Goal: Transaction & Acquisition: Purchase product/service

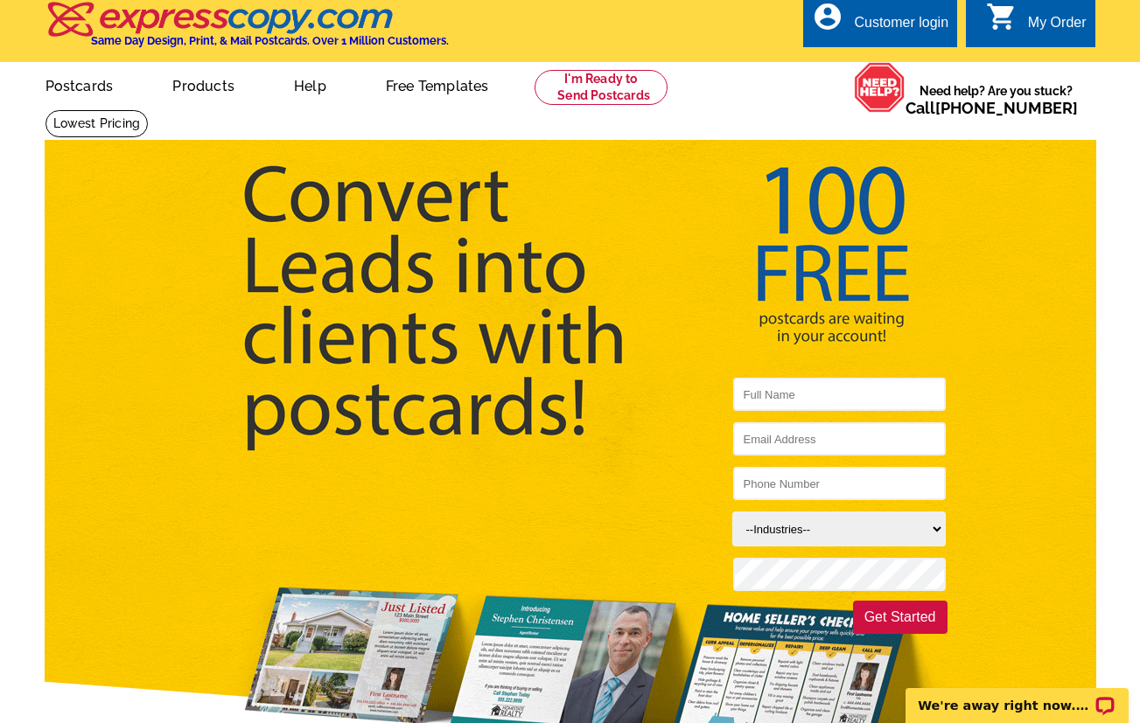
click at [882, 618] on button "Get Started" at bounding box center [900, 617] width 94 height 33
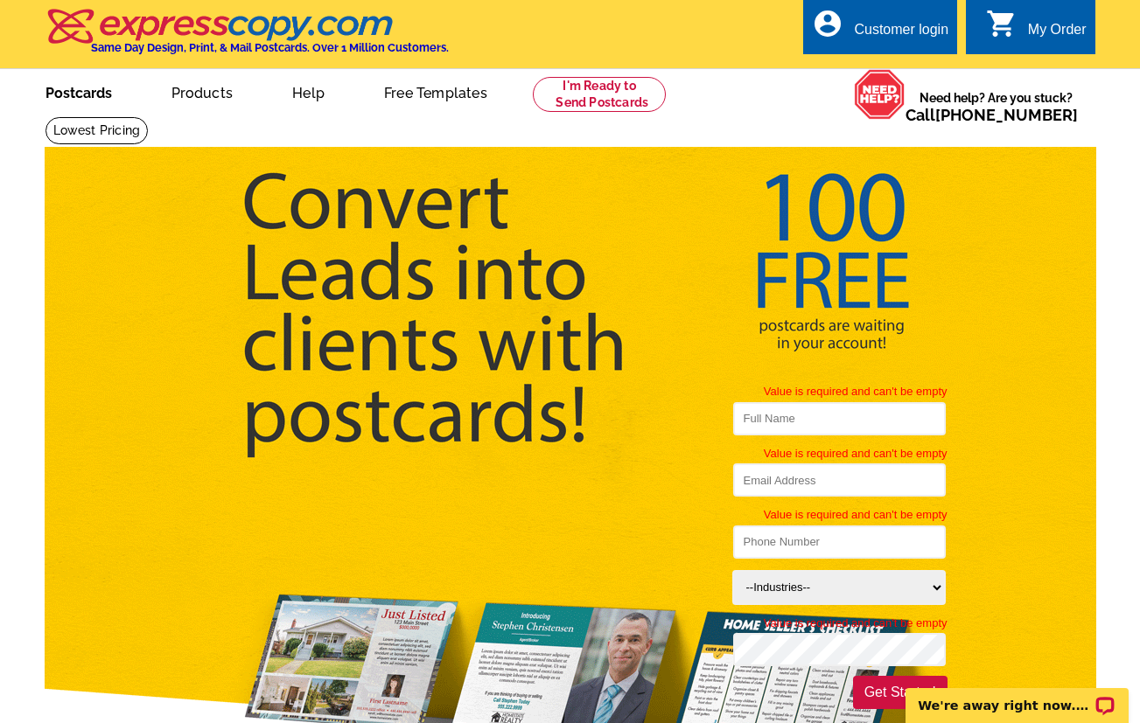
click at [96, 90] on link "Postcards" at bounding box center [78, 91] width 122 height 41
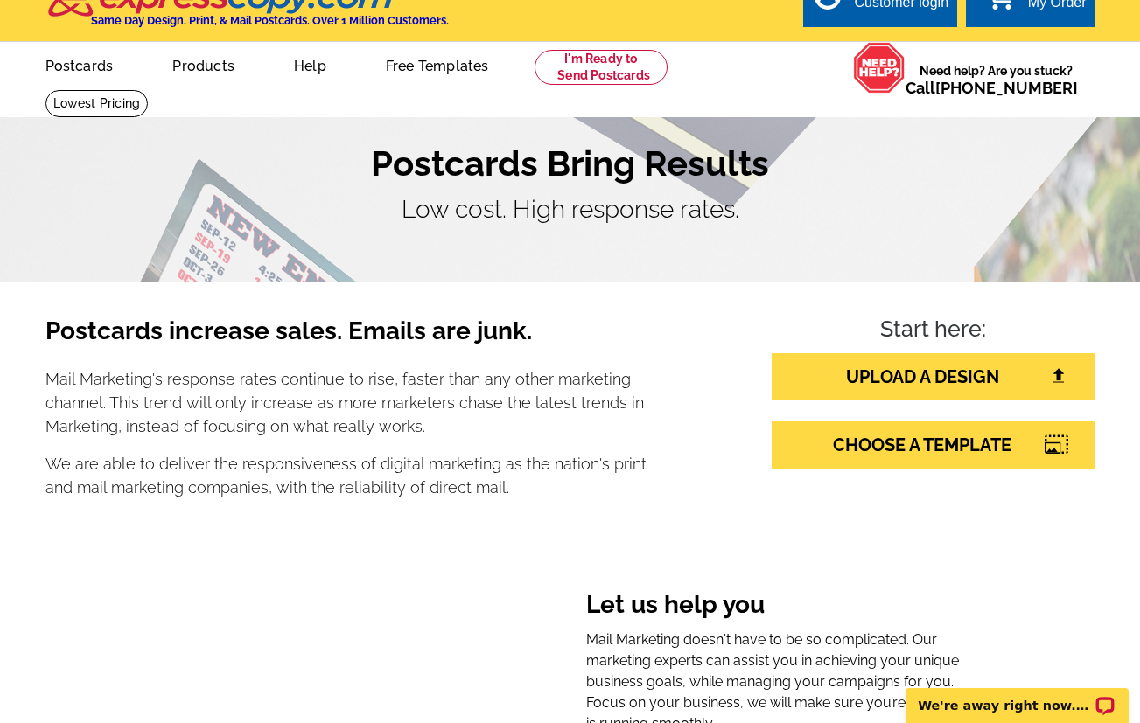
scroll to position [24, 0]
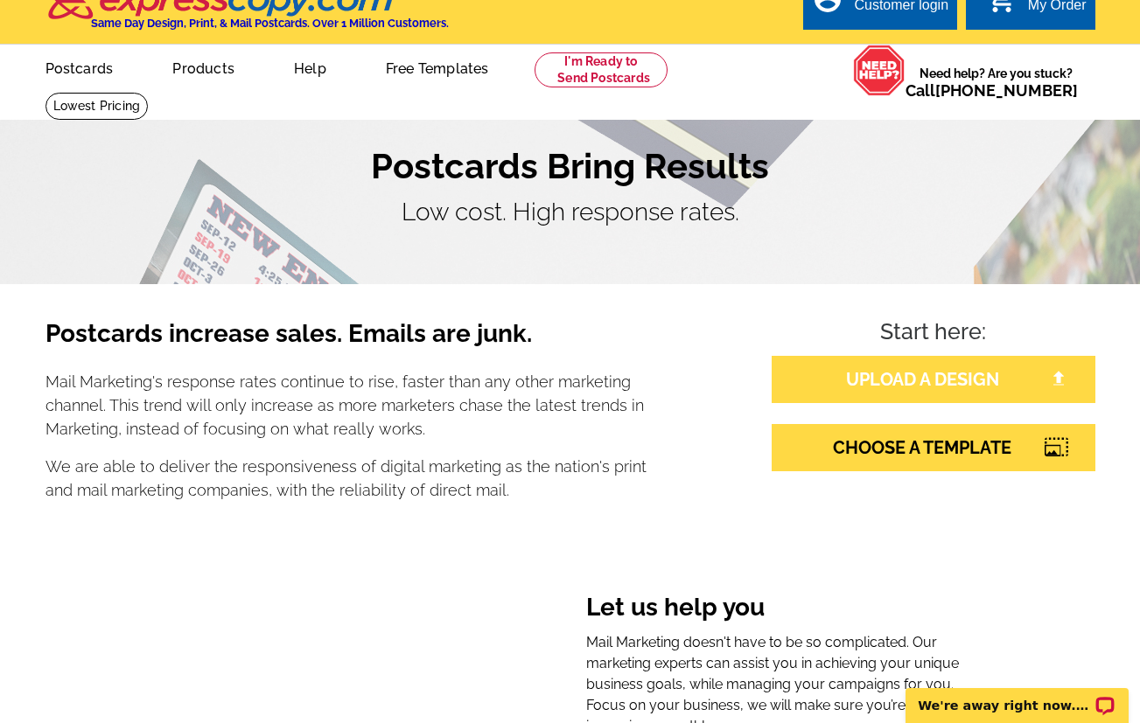
click at [868, 378] on link "UPLOAD A DESIGN" at bounding box center [934, 379] width 324 height 47
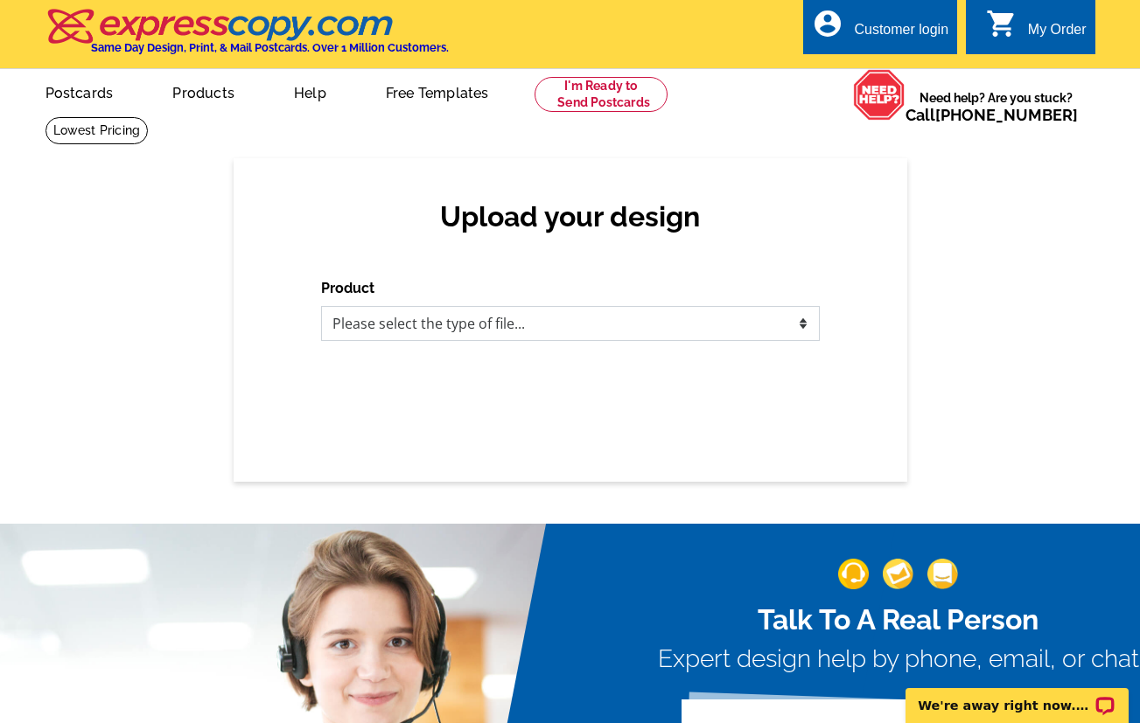
click at [769, 325] on select "Please select the type of file... Postcards Business Cards Letters and flyers G…" at bounding box center [570, 323] width 499 height 35
select select "1"
click at [321, 306] on select "Please select the type of file... Postcards Business Cards Letters and flyers G…" at bounding box center [570, 323] width 499 height 35
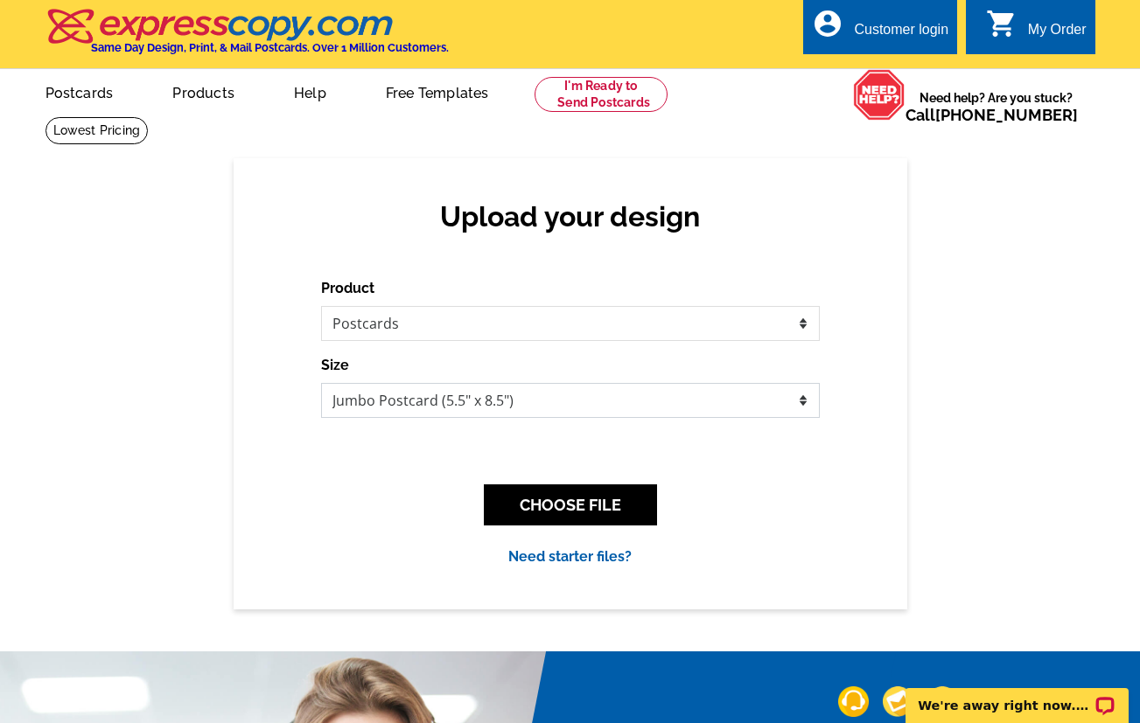
click at [599, 402] on select "Jumbo Postcard (5.5" x 8.5") Regular Postcard (4.25" x 5.6") Panoramic Postcard…" at bounding box center [570, 400] width 499 height 35
select select "1"
click at [321, 383] on select "Jumbo Postcard (5.5" x 8.5") Regular Postcard (4.25" x 5.6") Panoramic Postcard…" at bounding box center [570, 400] width 499 height 35
click at [598, 506] on button "CHOOSE FILE" at bounding box center [570, 505] width 173 height 41
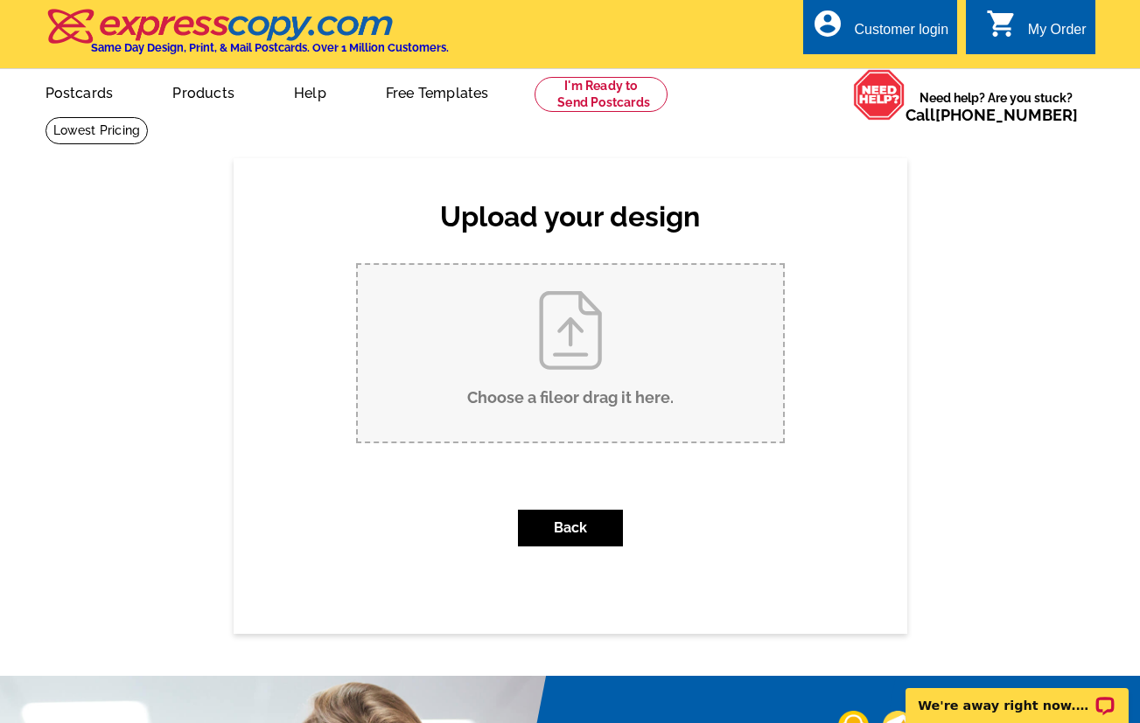
click at [590, 353] on input "Choose a file or drag it here ." at bounding box center [570, 353] width 425 height 177
type input "C:\fakepath\Front Post Card 6.25.pdf"
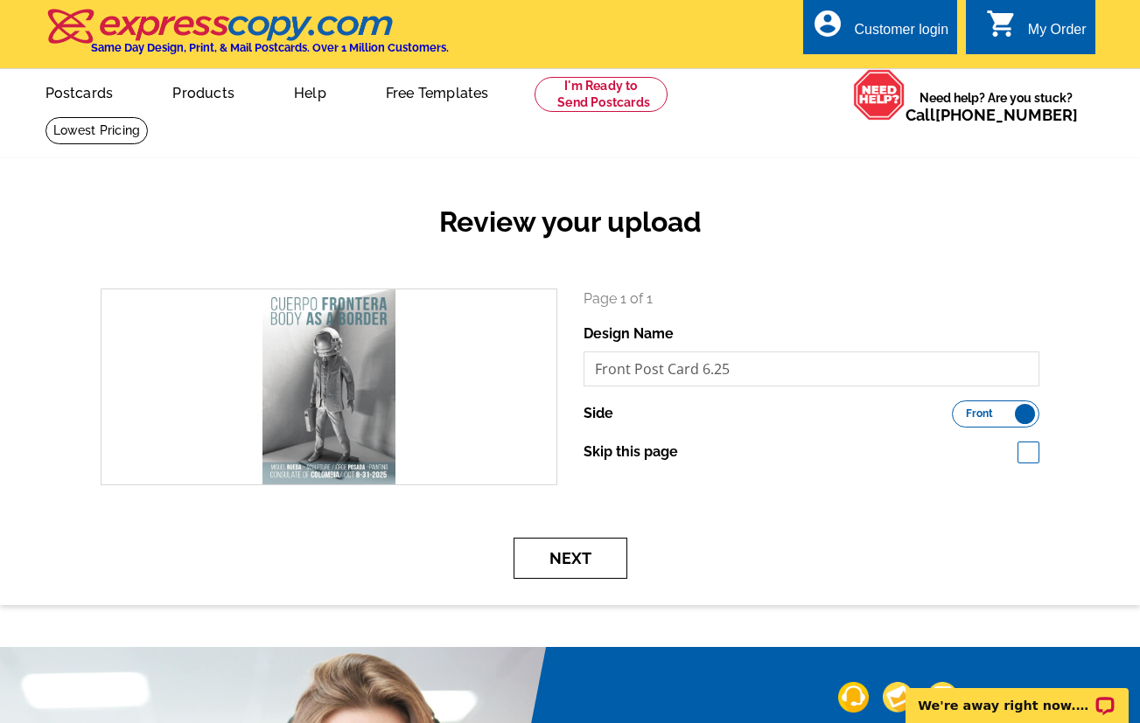
click at [585, 554] on button "Next" at bounding box center [571, 558] width 114 height 41
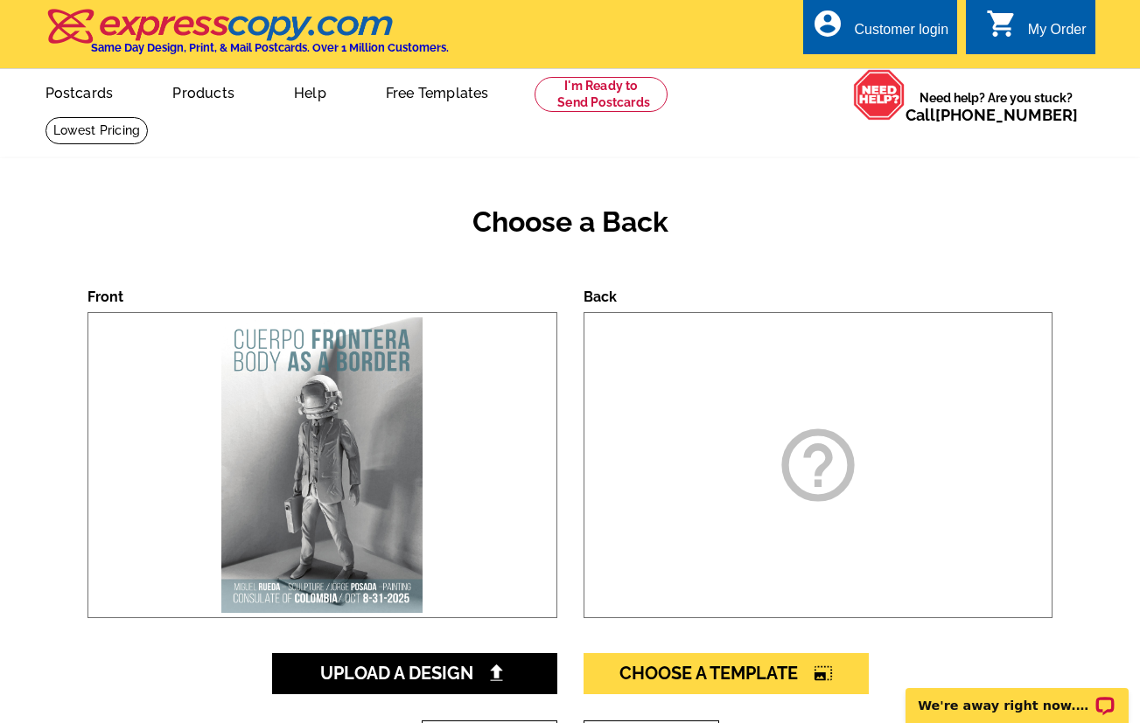
click at [819, 442] on icon "help_outline" at bounding box center [817, 465] width 87 height 87
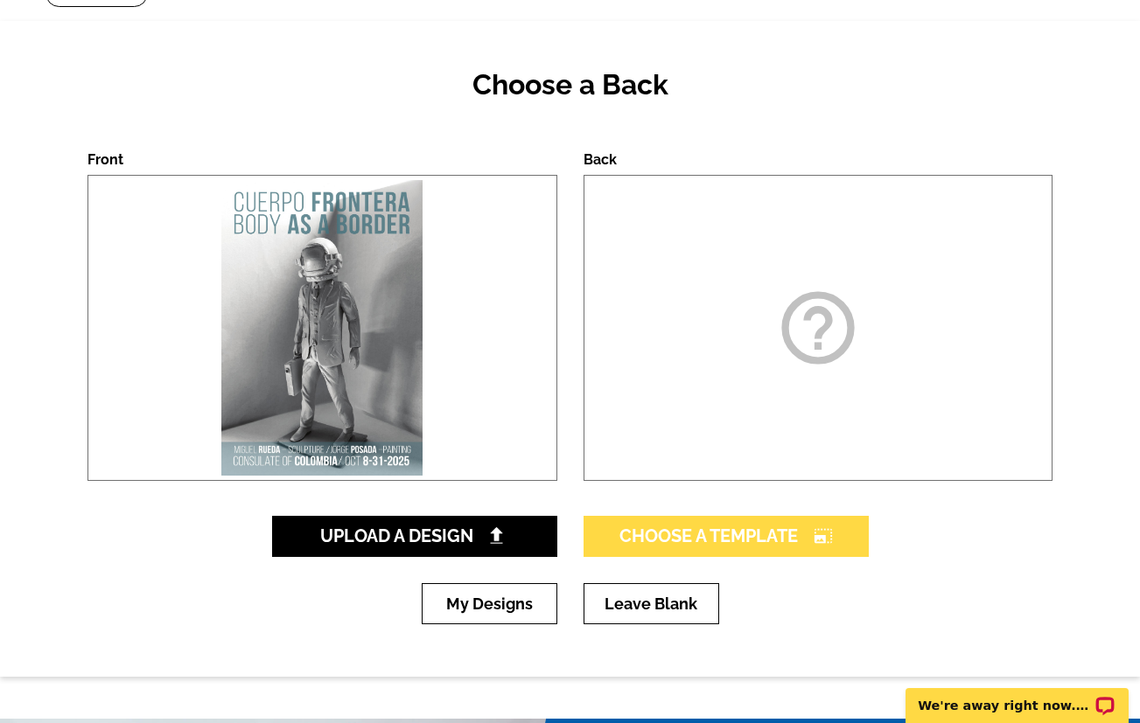
scroll to position [136, 0]
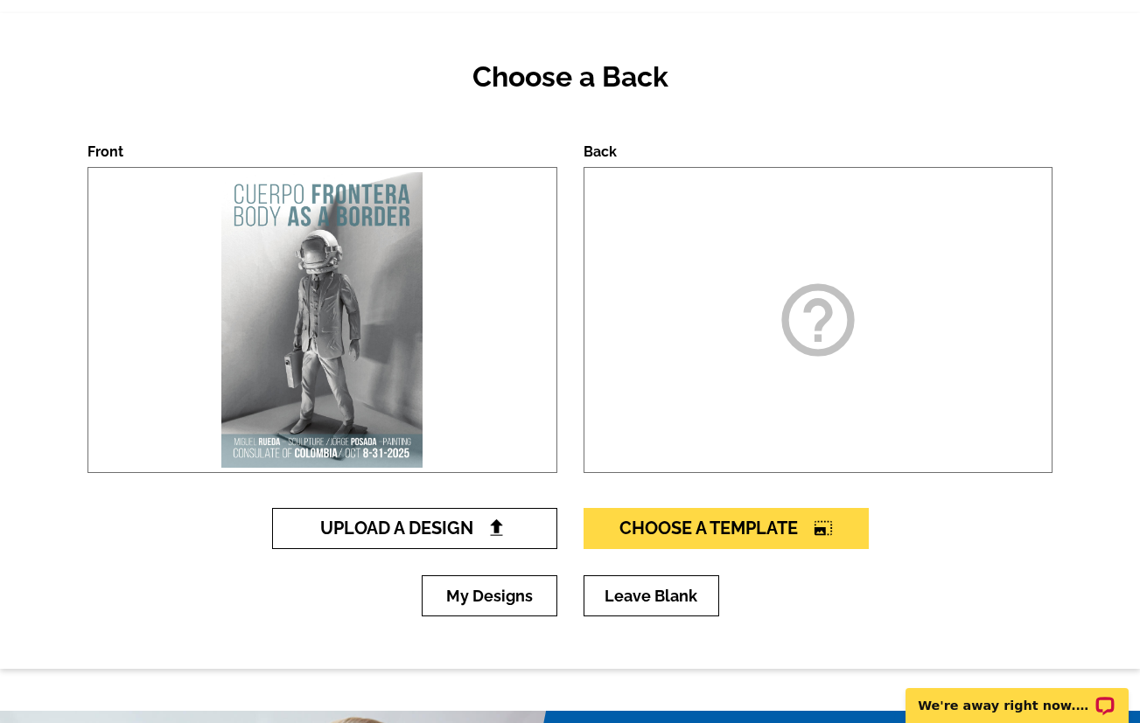
click at [502, 535] on img at bounding box center [496, 528] width 18 height 18
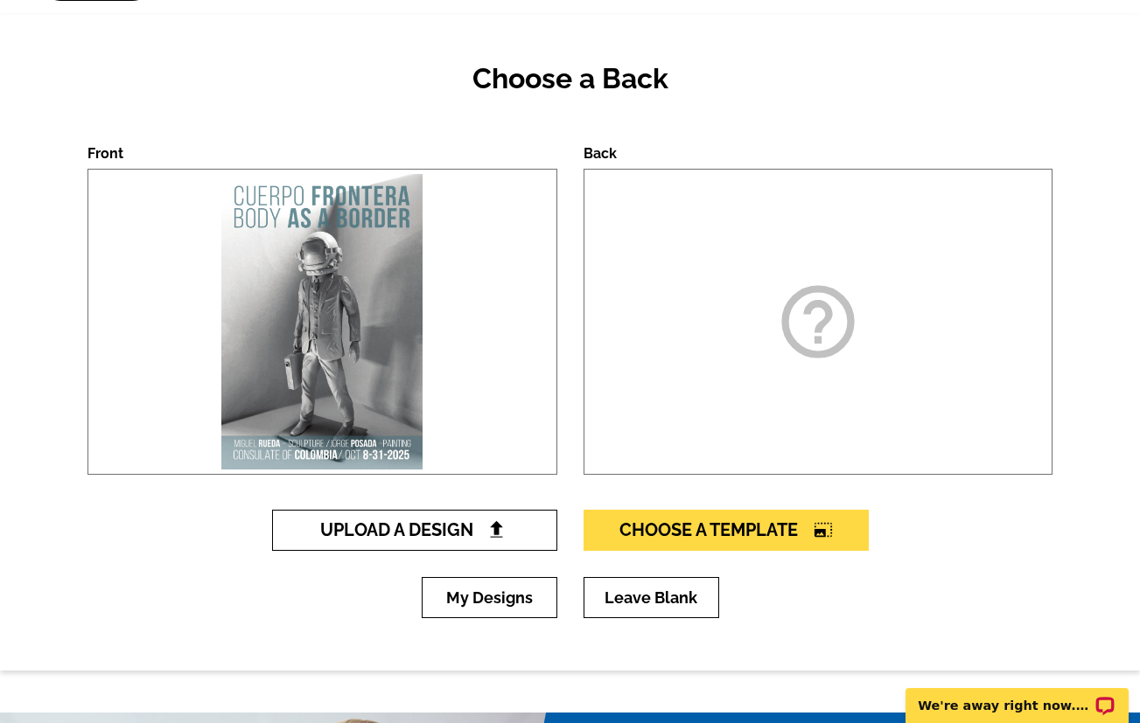
scroll to position [137, 0]
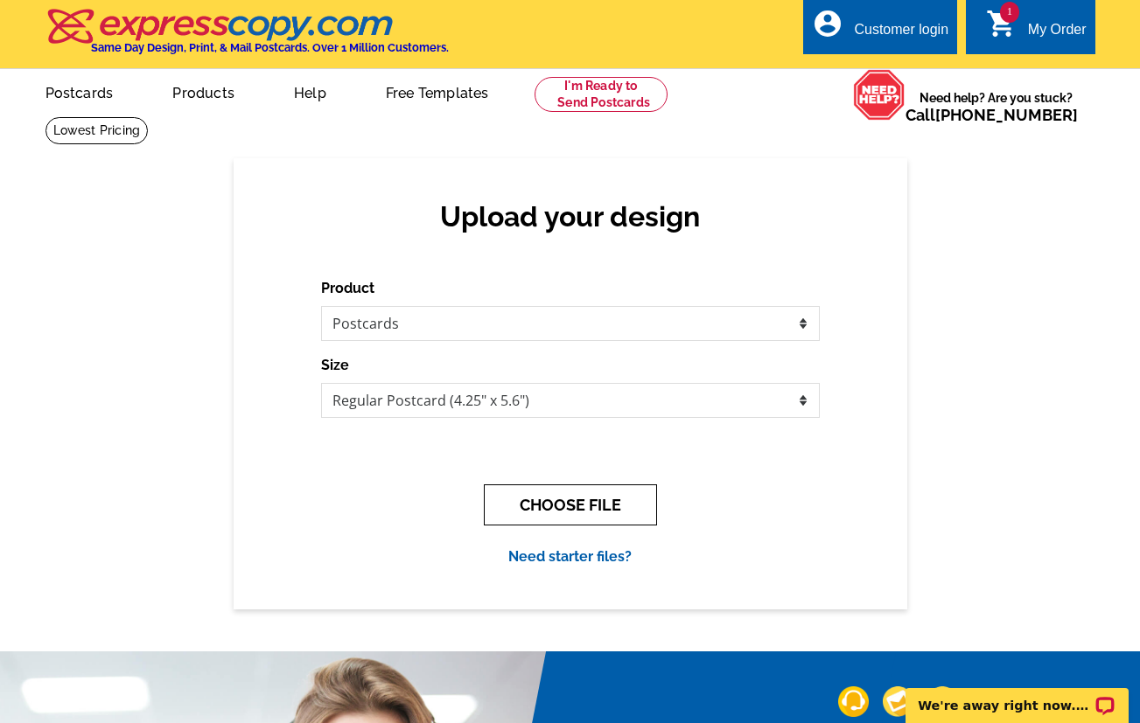
click at [603, 508] on button "CHOOSE FILE" at bounding box center [570, 505] width 173 height 41
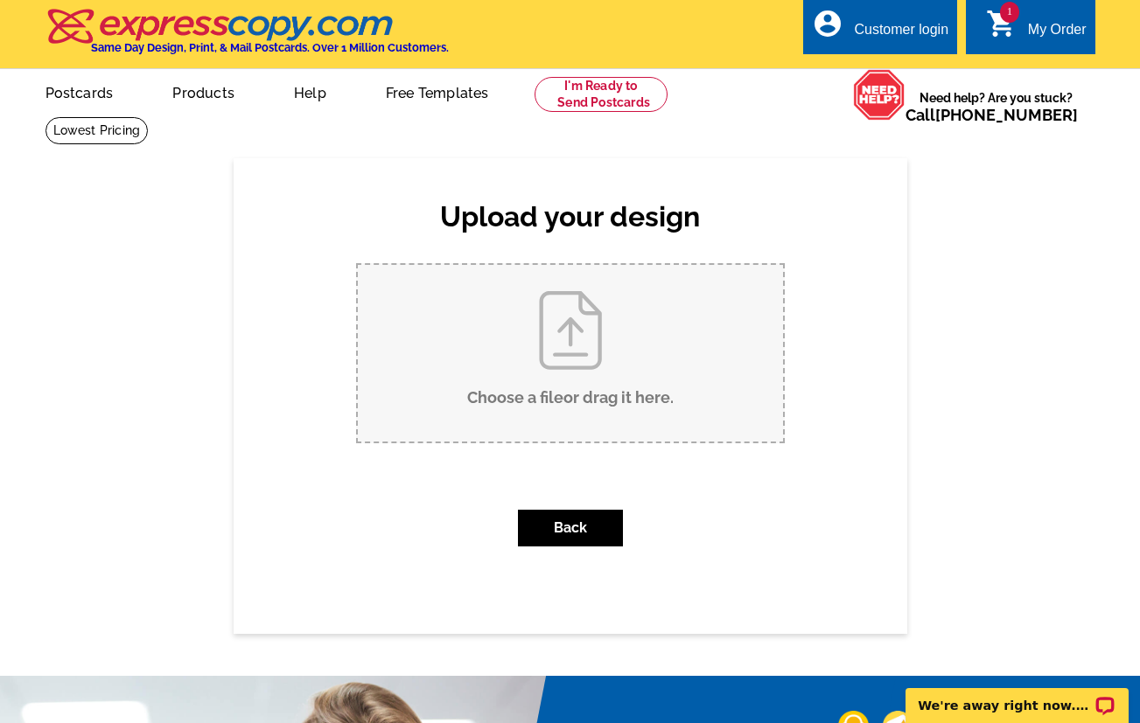
click at [633, 325] on input "Choose a file or drag it here ." at bounding box center [570, 353] width 425 height 177
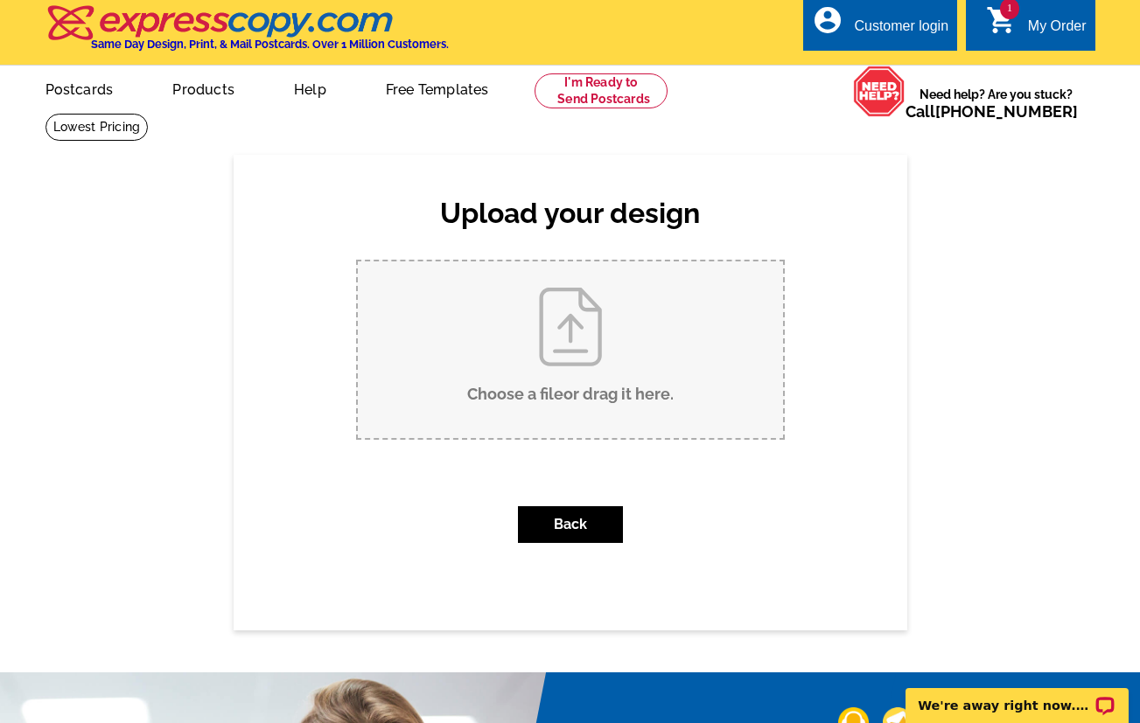
type input "C:\fakepath\Back Post Card 6.25.pdf"
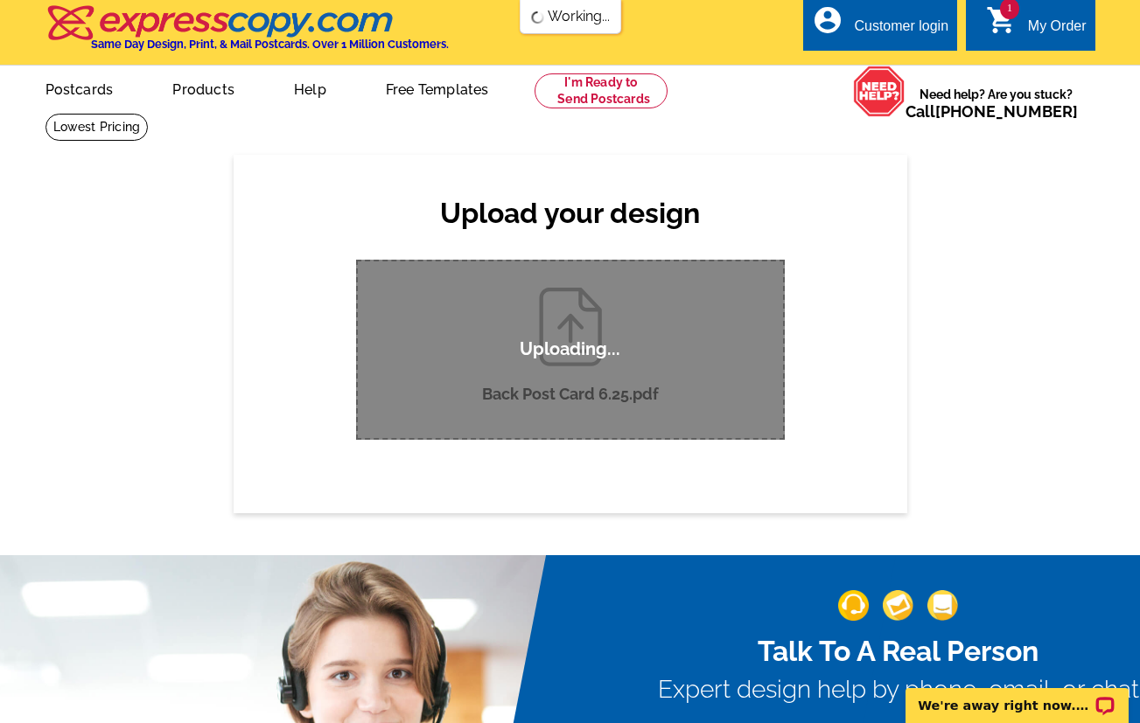
scroll to position [0, 0]
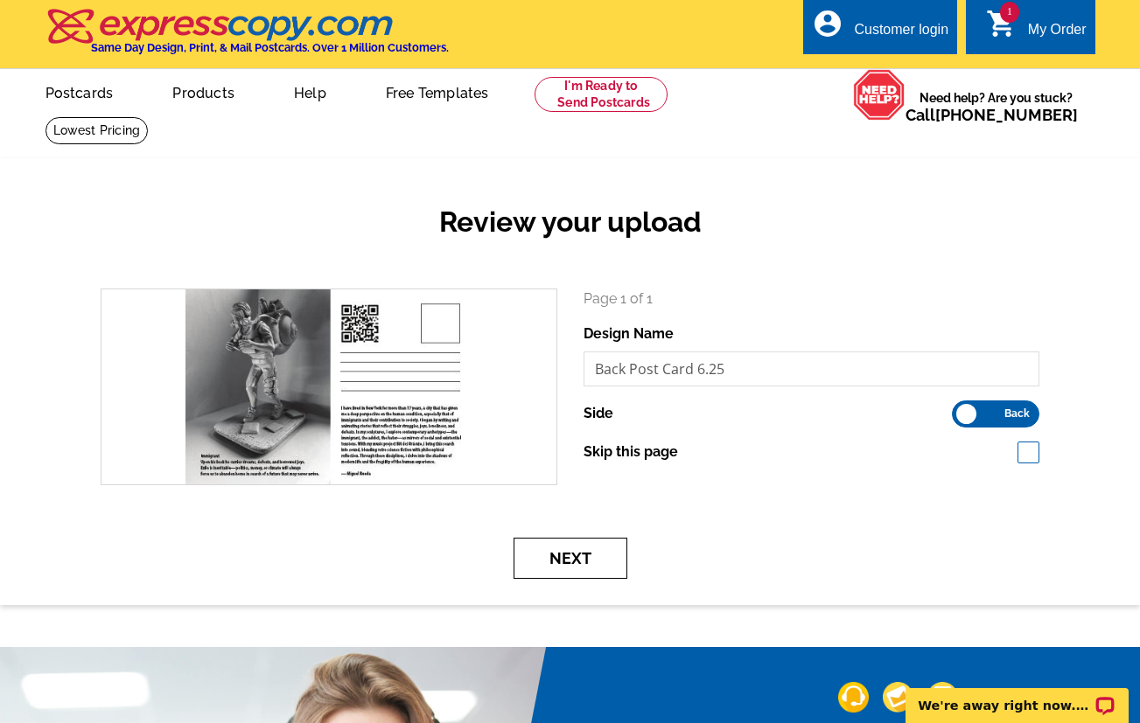
click at [569, 556] on button "Next" at bounding box center [571, 558] width 114 height 41
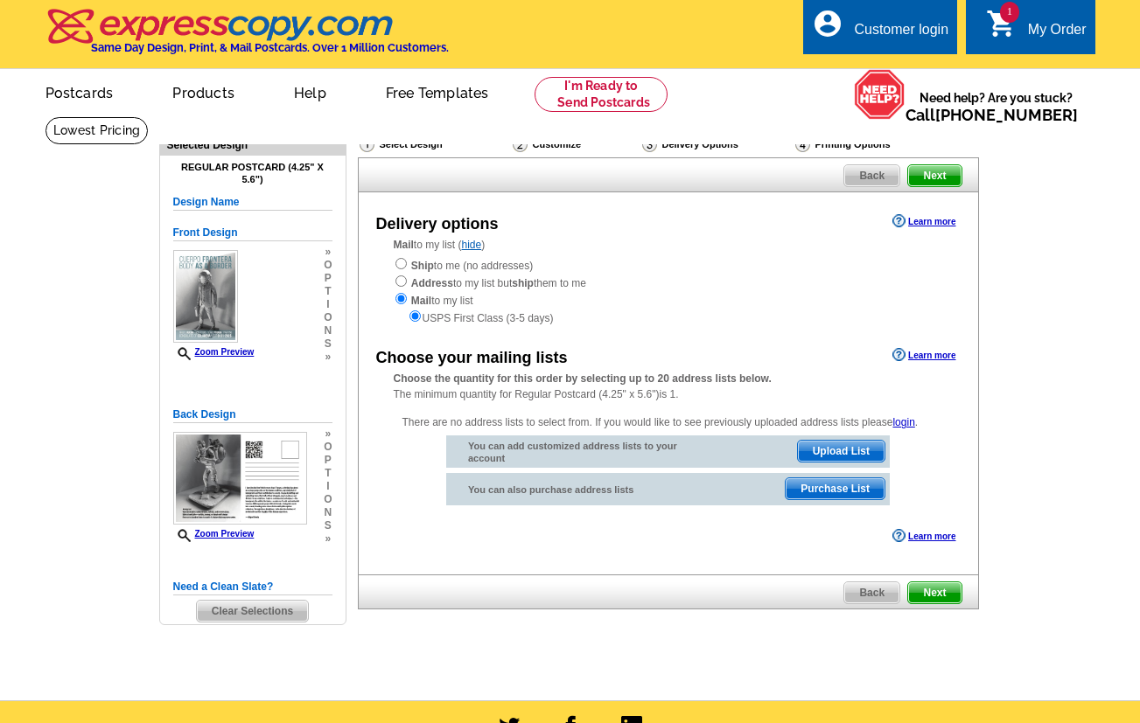
click at [553, 563] on div "Delivery options Learn more Mail to my list ( hide ) Ship to me (no addresses) …" at bounding box center [668, 383] width 621 height 382
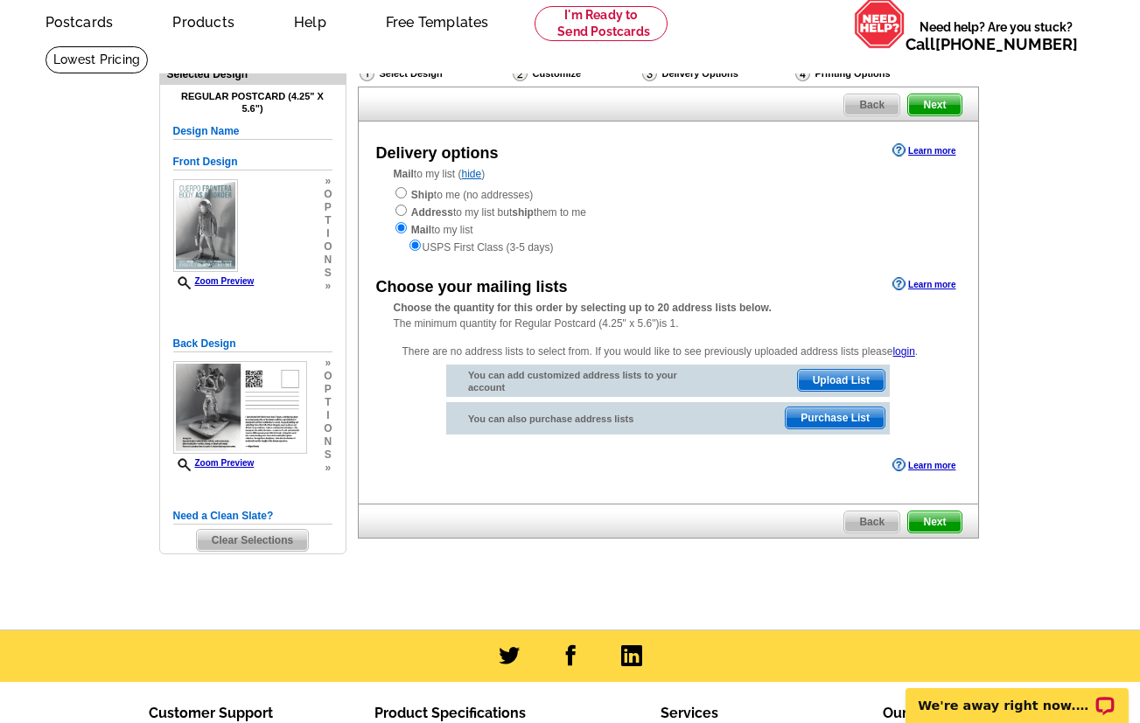
scroll to position [60, 0]
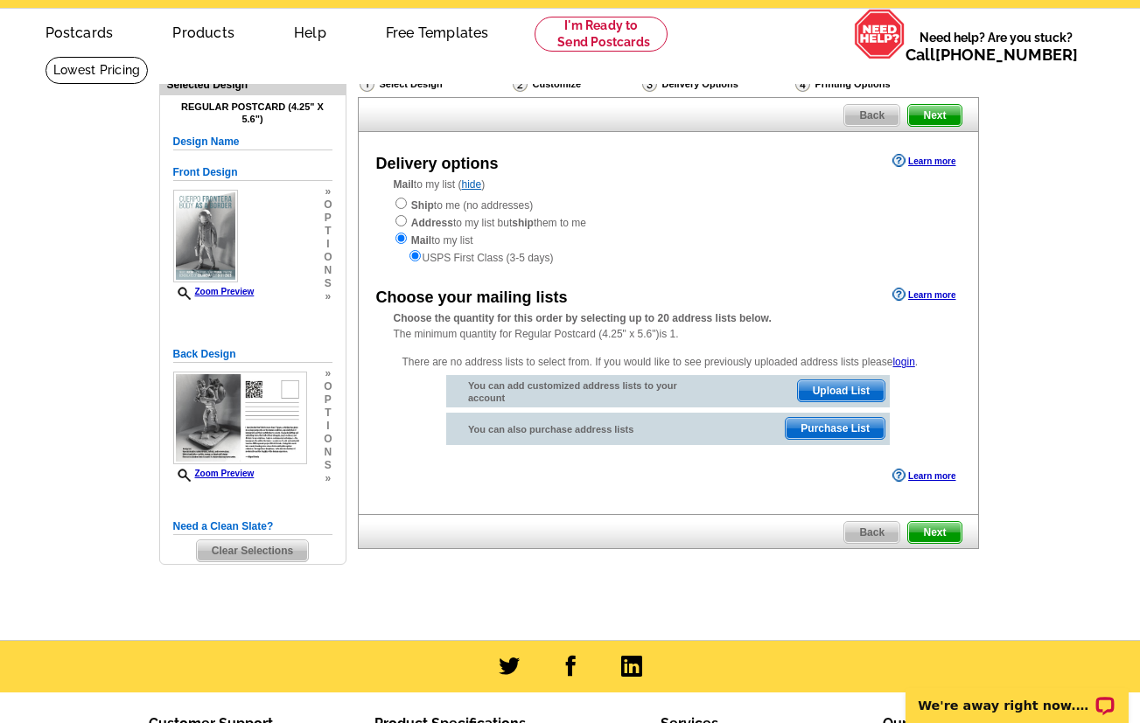
click at [941, 529] on span "Next" at bounding box center [934, 532] width 52 height 21
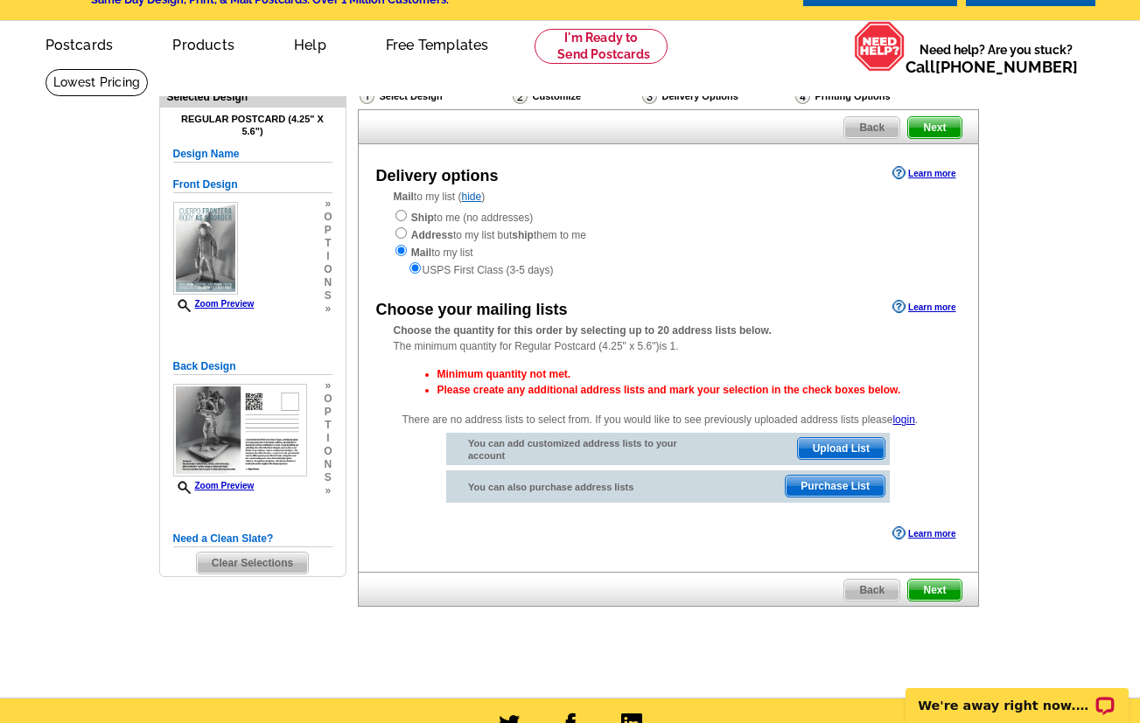
scroll to position [62, 0]
